Goal: Find contact information: Find contact information

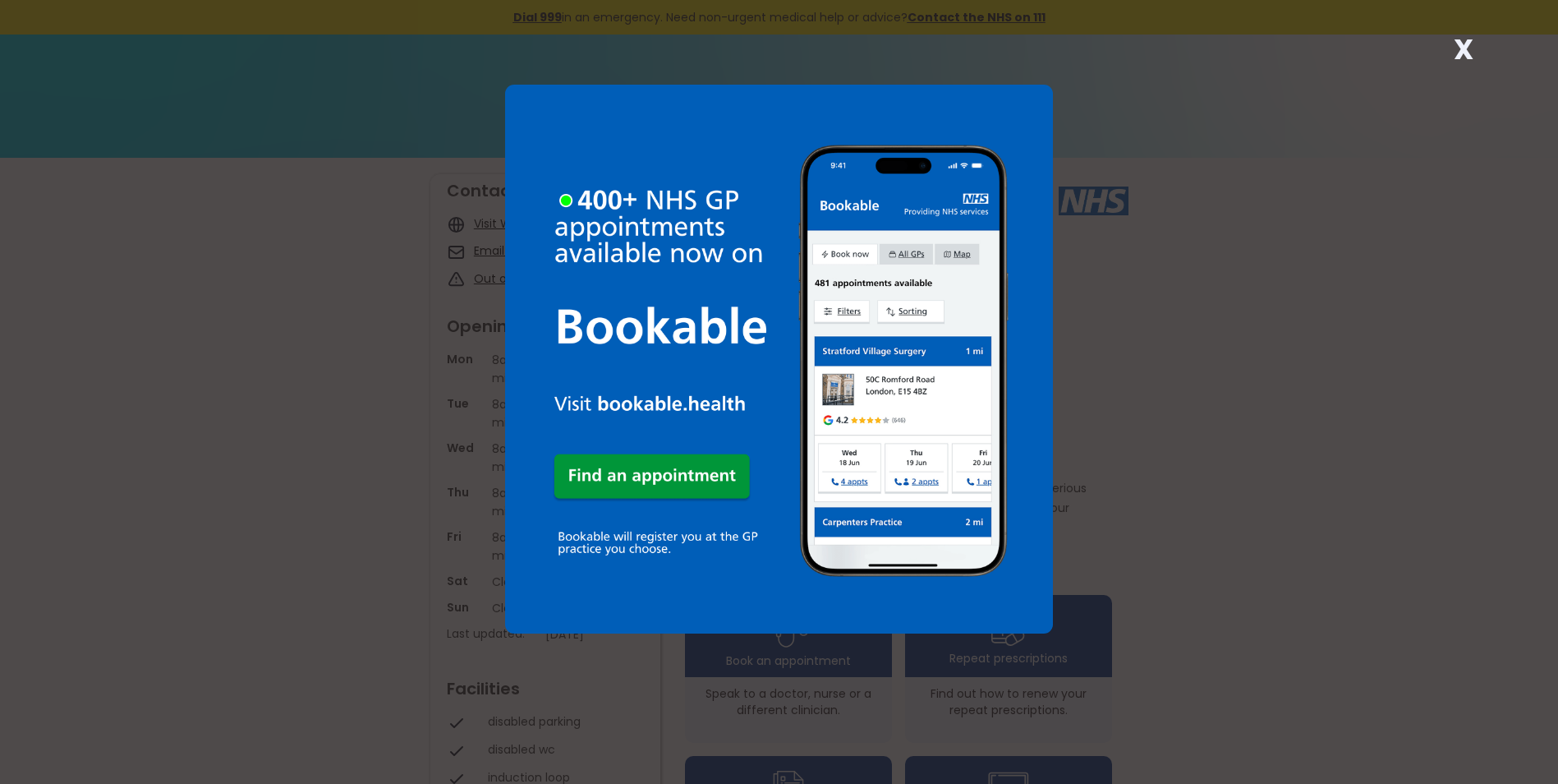
click at [1473, 43] on strong "X" at bounding box center [1464, 48] width 20 height 39
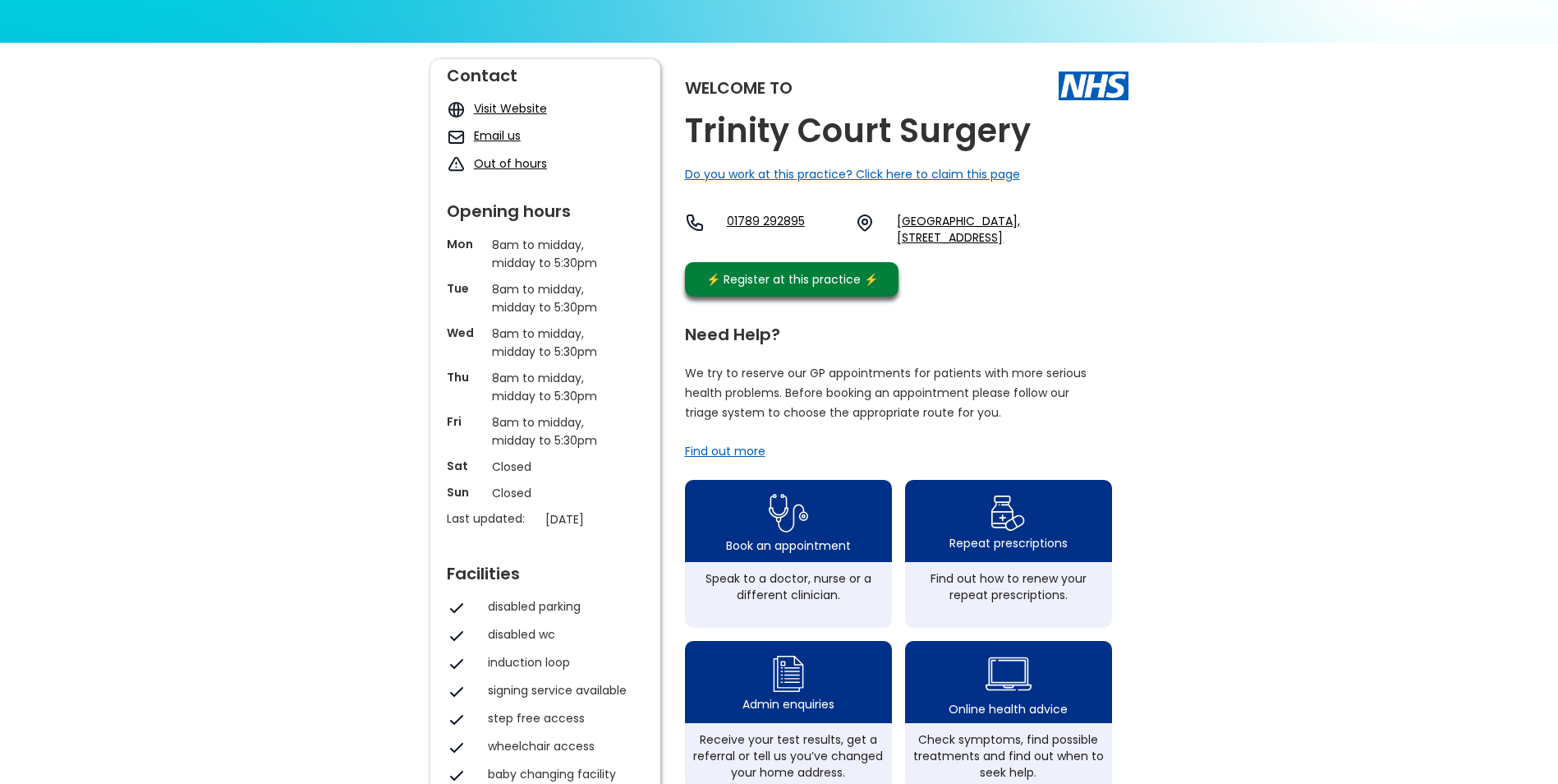
scroll to position [82, 0]
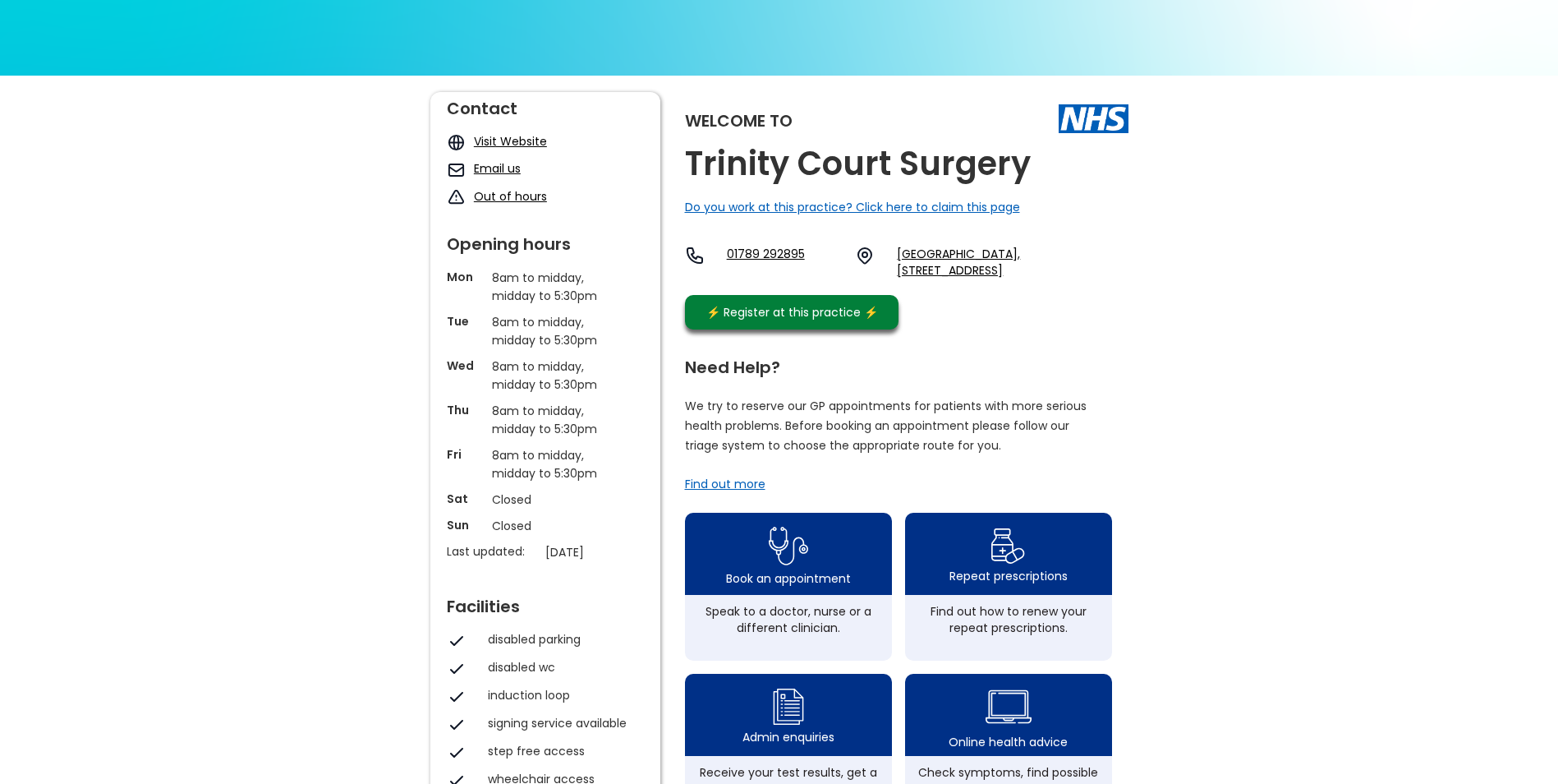
click at [497, 168] on link "Email us" at bounding box center [497, 168] width 47 height 16
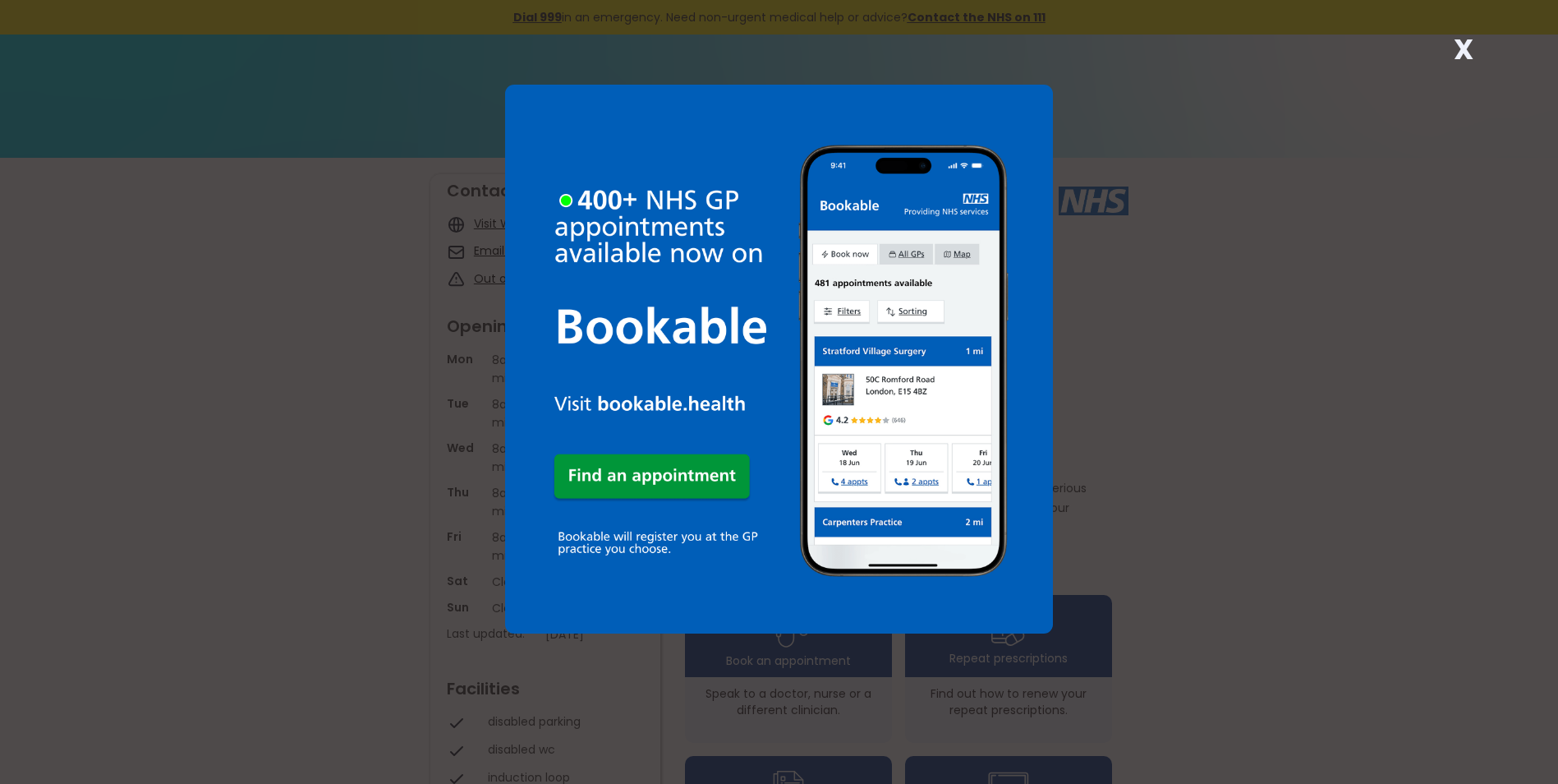
click at [1457, 46] on strong "X" at bounding box center [1464, 48] width 20 height 39
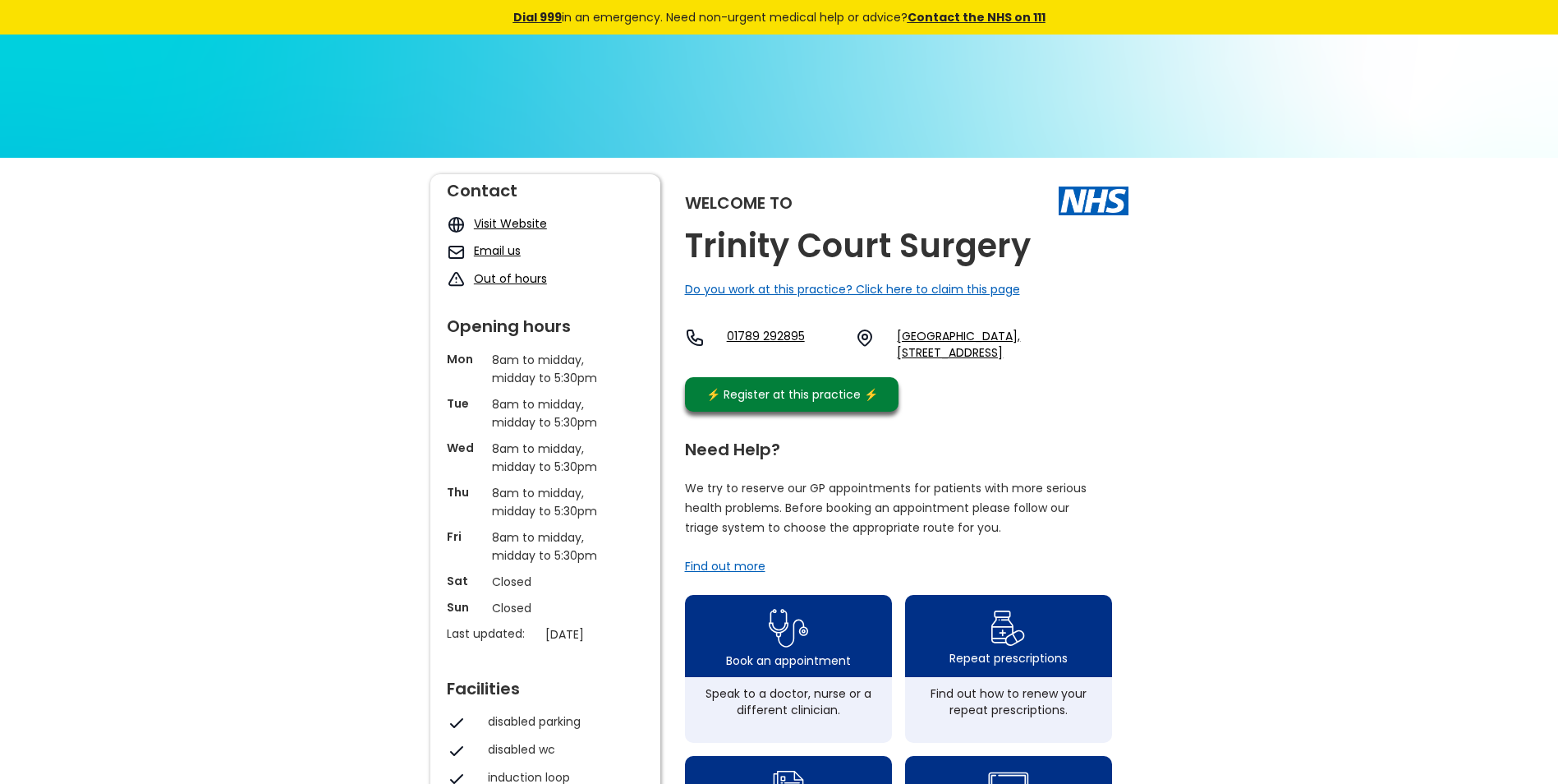
click at [493, 252] on link "Email us" at bounding box center [497, 251] width 47 height 16
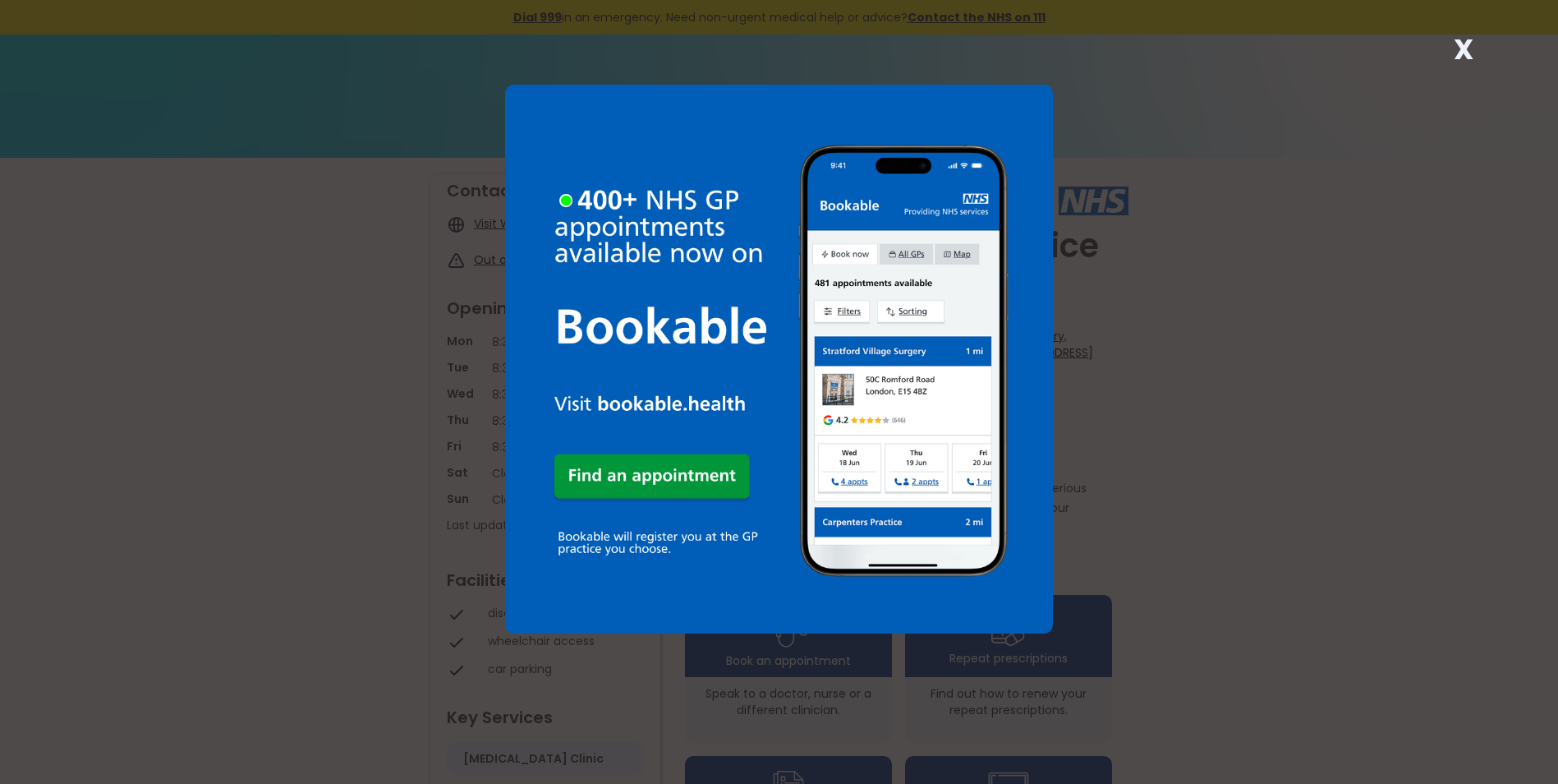
click at [1470, 49] on strong "X" at bounding box center [1464, 48] width 20 height 39
